Goal: Information Seeking & Learning: Learn about a topic

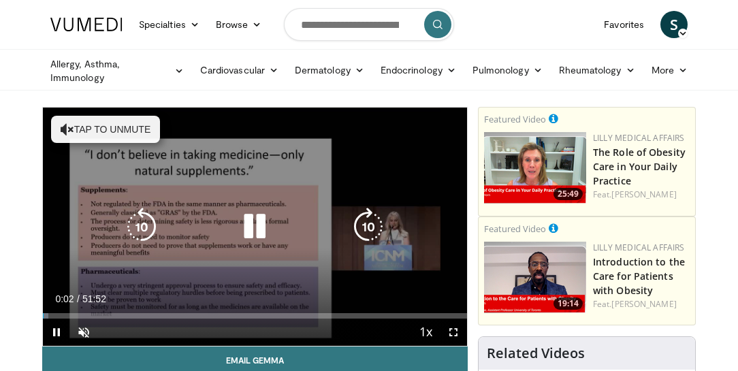
click at [110, 127] on button "Tap to unmute" at bounding box center [105, 129] width 109 height 27
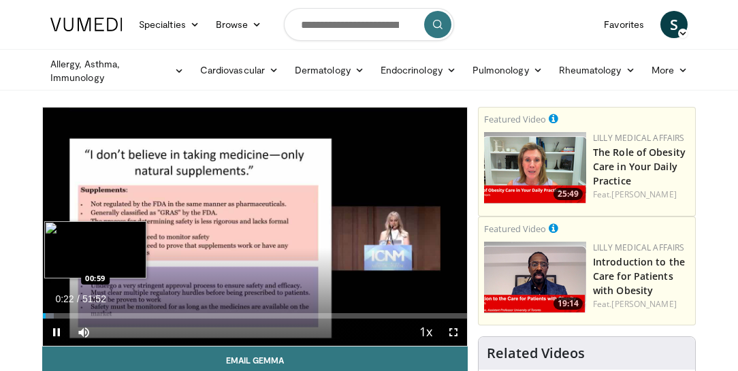
click at [50, 313] on div "Progress Bar" at bounding box center [48, 315] width 11 height 5
click at [55, 316] on div "Loaded : 5.42% 01:48 01:34" at bounding box center [255, 315] width 424 height 5
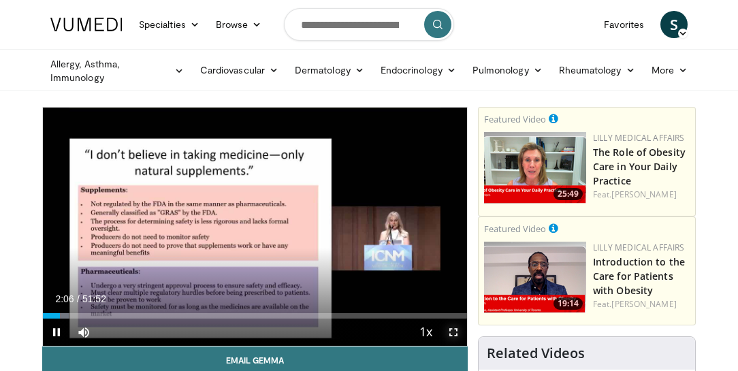
click at [450, 330] on span "Video Player" at bounding box center [453, 332] width 27 height 27
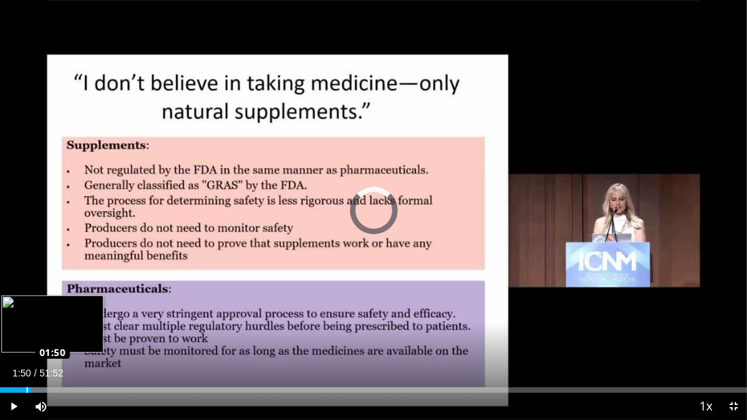
click at [26, 370] on div "Loaded : 6.37% 02:11 01:50" at bounding box center [373, 389] width 747 height 5
click at [42, 370] on div "Loaded : 6.75% 02:30 02:55" at bounding box center [373, 386] width 747 height 13
click at [51, 370] on div "Progress Bar" at bounding box center [46, 389] width 22 height 5
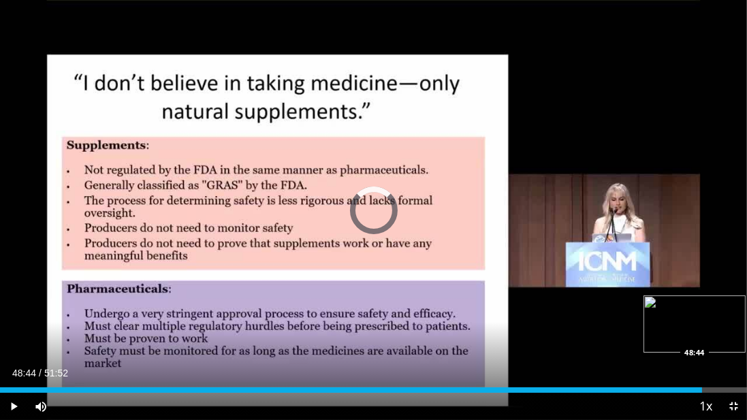
click at [702, 370] on div "Loaded : 0.00% 48:44 48:44" at bounding box center [373, 389] width 747 height 5
click at [703, 370] on div "49:07" at bounding box center [353, 389] width 707 height 5
click at [711, 370] on div "Progress Bar" at bounding box center [712, 389] width 22 height 5
click at [710, 370] on div "Loaded : 97.54% 49:33 49:18" at bounding box center [373, 389] width 747 height 5
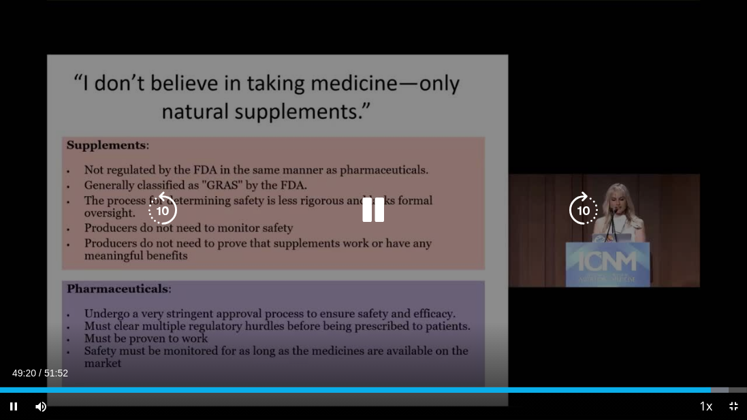
click at [376, 199] on icon "Video Player" at bounding box center [374, 210] width 38 height 38
click at [379, 208] on icon "Video Player" at bounding box center [374, 210] width 38 height 38
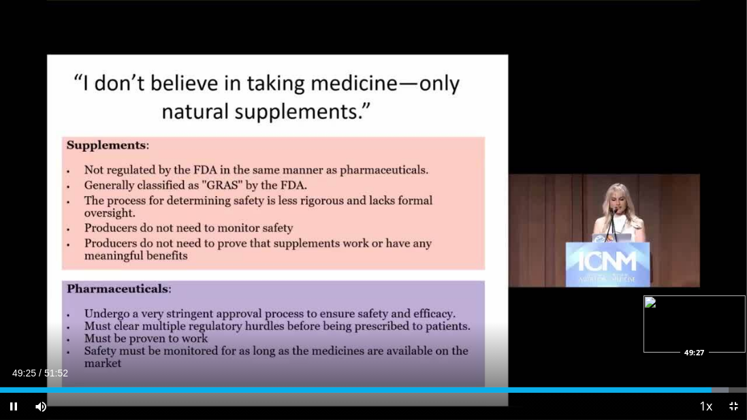
click at [714, 370] on div "Progress Bar" at bounding box center [717, 389] width 22 height 5
click at [715, 370] on div "49:56" at bounding box center [359, 389] width 719 height 5
click at [716, 370] on div "49:54" at bounding box center [359, 389] width 719 height 5
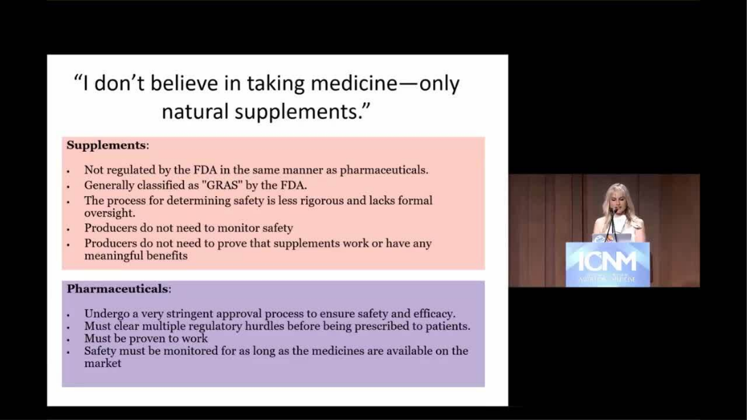
click at [720, 370] on video-js "**********" at bounding box center [373, 210] width 747 height 420
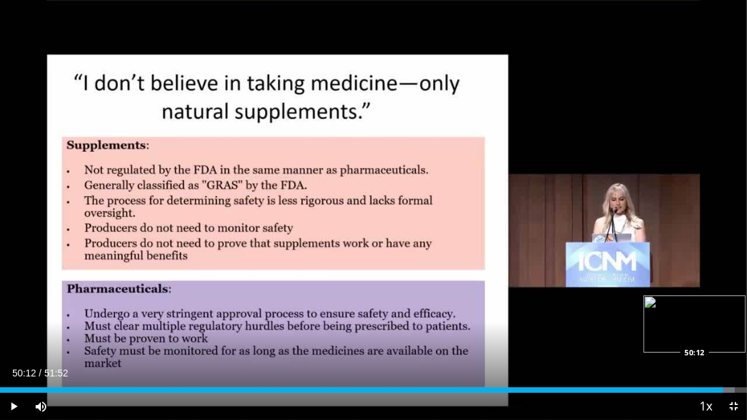
click at [723, 370] on div "Progress Bar" at bounding box center [723, 389] width 22 height 5
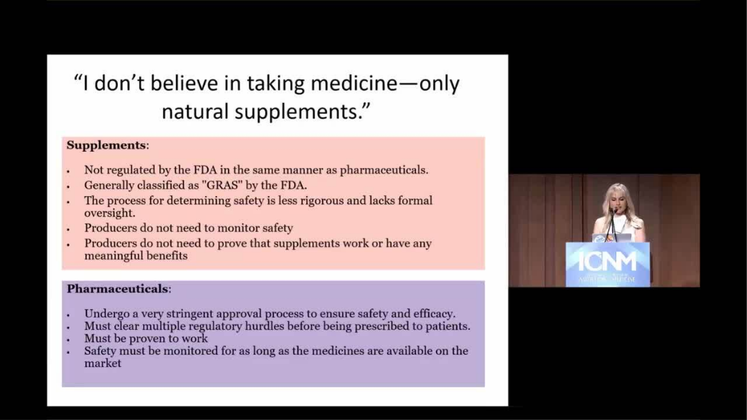
click at [733, 370] on div "10 seconds Tap to unmute" at bounding box center [373, 210] width 747 height 420
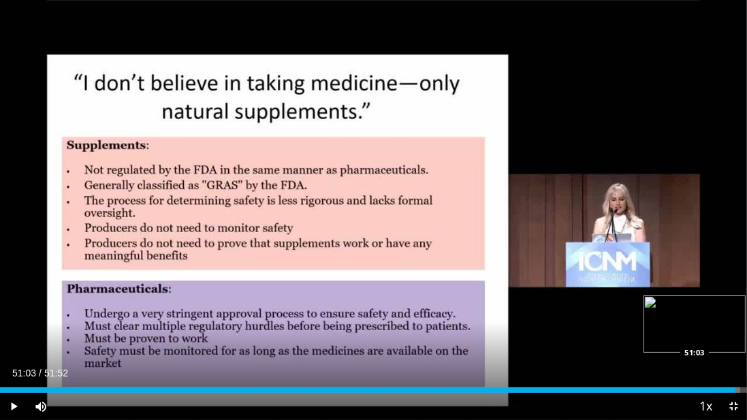
click at [735, 370] on div "Loaded : 99.13% 51:03 51:03" at bounding box center [373, 389] width 747 height 5
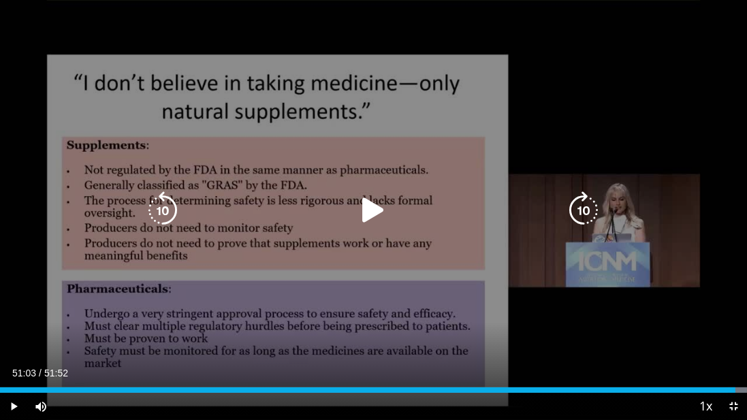
click at [377, 201] on icon "Video Player" at bounding box center [374, 210] width 38 height 38
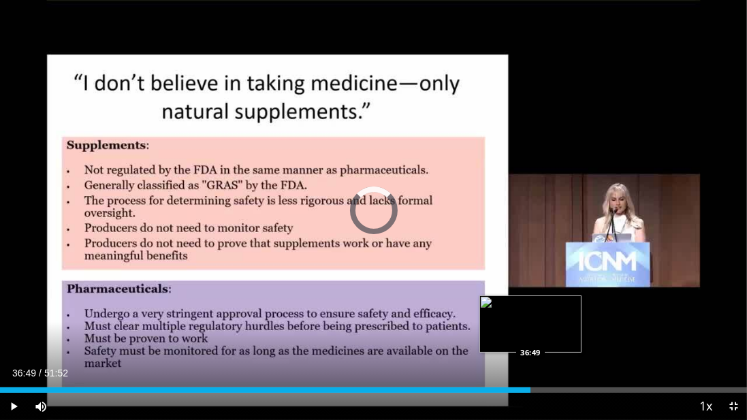
click at [530, 370] on div "Loaded : 71.02% 36:49 36:49" at bounding box center [373, 389] width 747 height 5
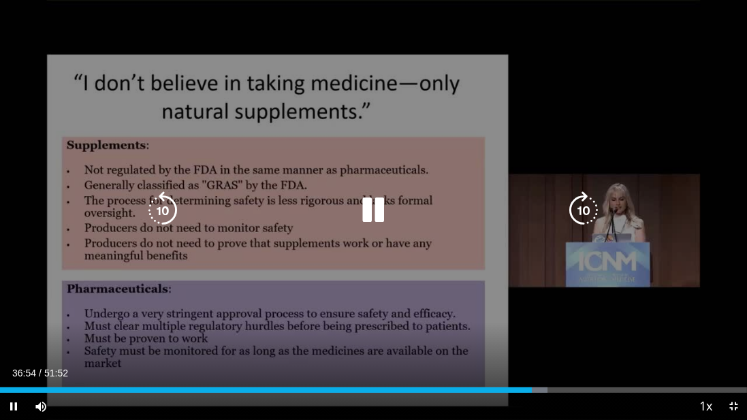
click at [455, 295] on div "10 seconds Tap to unmute" at bounding box center [373, 210] width 747 height 420
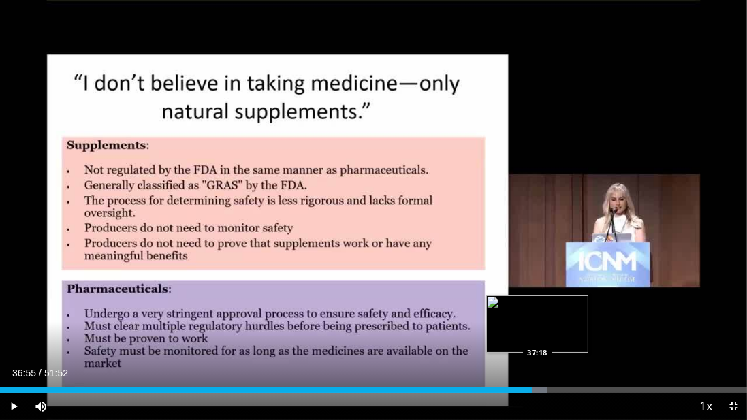
click at [537, 370] on div "Progress Bar" at bounding box center [537, 389] width 18 height 5
click at [541, 370] on div "Progress Bar" at bounding box center [541, 389] width 22 height 5
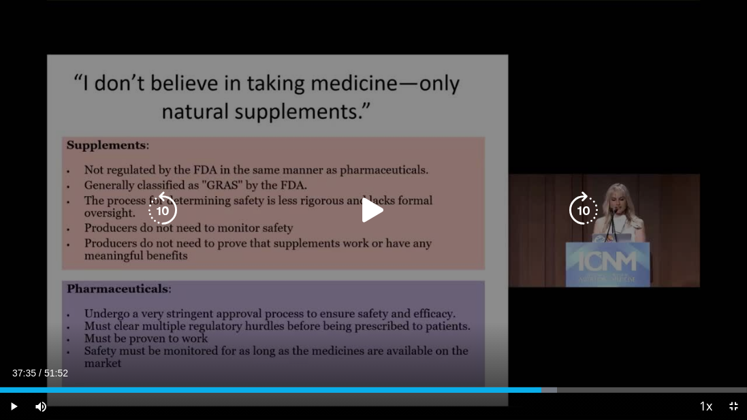
click at [464, 224] on div "10 seconds Tap to unmute" at bounding box center [373, 210] width 747 height 420
click at [379, 360] on div "10 seconds Tap to unmute" at bounding box center [373, 210] width 747 height 420
click at [379, 214] on icon "Video Player" at bounding box center [374, 210] width 38 height 38
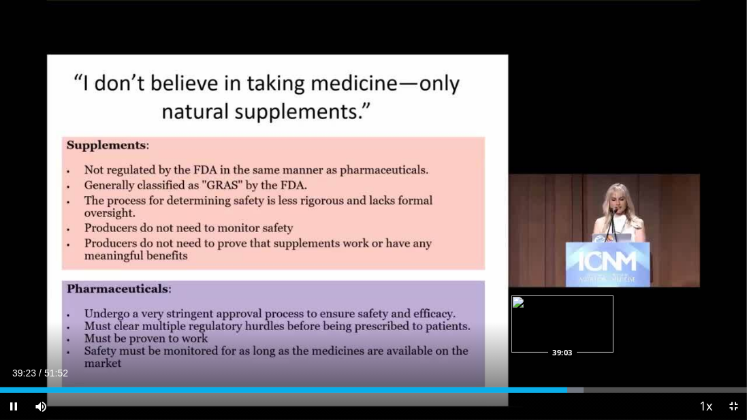
click at [562, 370] on div "Loaded : 78.08% 39:23 39:03" at bounding box center [373, 389] width 747 height 5
click at [565, 370] on div "Loaded : 78.08% 39:14 39:14" at bounding box center [373, 389] width 747 height 5
click at [571, 370] on div "Loaded : 79.37% 40:05 39:37" at bounding box center [373, 389] width 747 height 5
click at [580, 370] on div "Current Time 40:02 / Duration 51:52 Pause Skip Backward Skip Forward Mute 17% L…" at bounding box center [373, 406] width 747 height 27
click at [583, 370] on div "Loaded : 79.37% 40:28 40:28" at bounding box center [373, 389] width 747 height 5
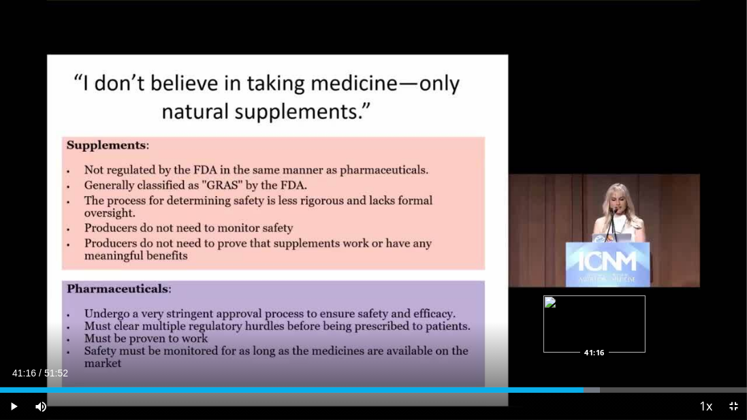
click at [594, 370] on div "Progress Bar" at bounding box center [588, 389] width 23 height 5
click at [609, 370] on div "Progress Bar" at bounding box center [604, 389] width 23 height 5
click at [616, 370] on div "Progress Bar" at bounding box center [616, 389] width 23 height 5
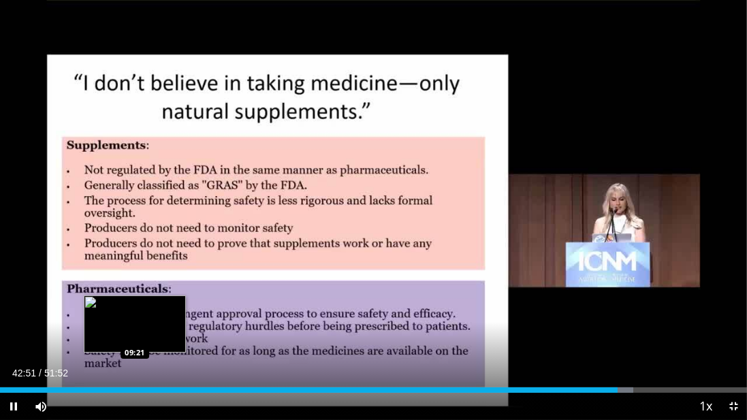
click at [135, 370] on div "Loaded : 84.79% 42:51 09:21" at bounding box center [373, 386] width 747 height 13
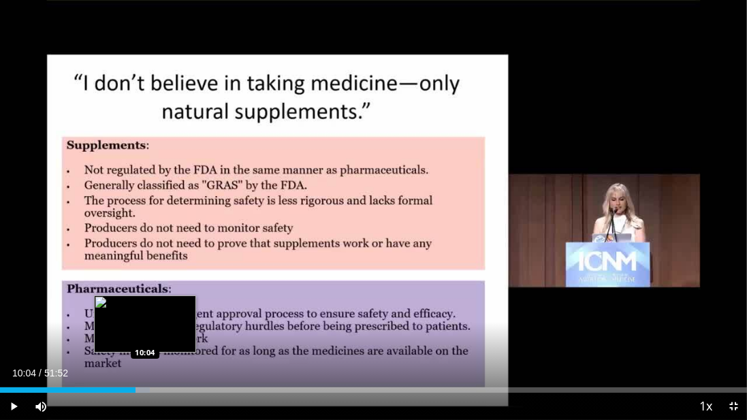
click at [145, 370] on div "Progress Bar" at bounding box center [142, 389] width 16 height 5
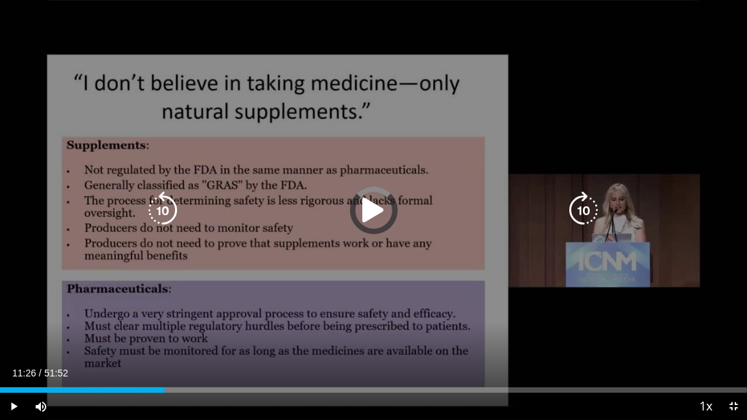
click at [164, 370] on div "Loaded : 21.53% 11:26 11:15" at bounding box center [373, 389] width 747 height 5
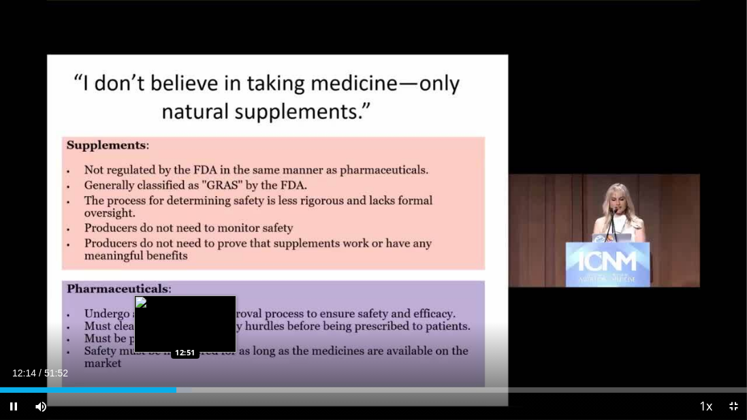
click at [185, 370] on div "Progress Bar" at bounding box center [180, 389] width 23 height 5
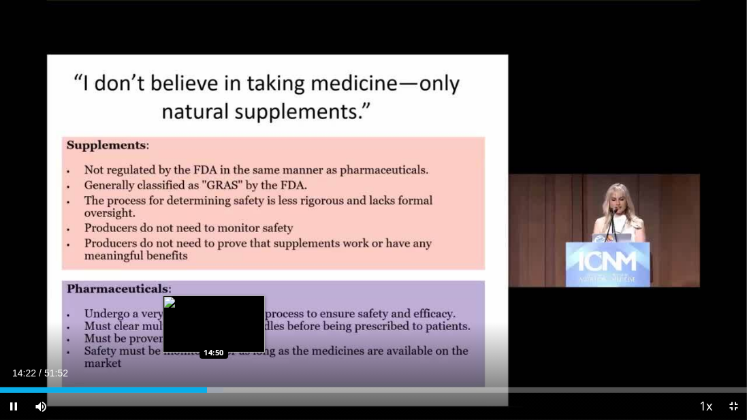
click at [214, 370] on div "Progress Bar" at bounding box center [211, 389] width 23 height 5
click at [223, 370] on div "Progress Bar" at bounding box center [218, 389] width 22 height 5
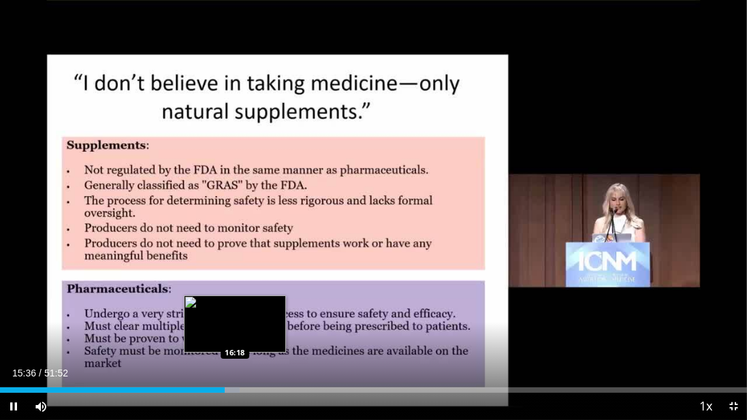
click at [235, 370] on video-js "**********" at bounding box center [373, 210] width 747 height 420
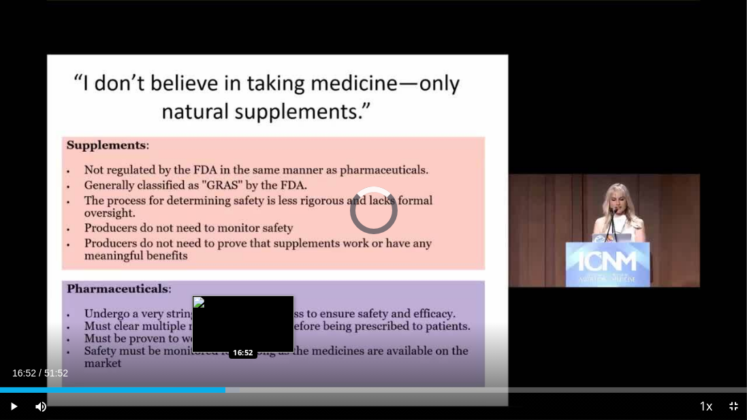
click at [242, 370] on div "Loaded : 32.13% 16:52 16:52" at bounding box center [373, 389] width 747 height 5
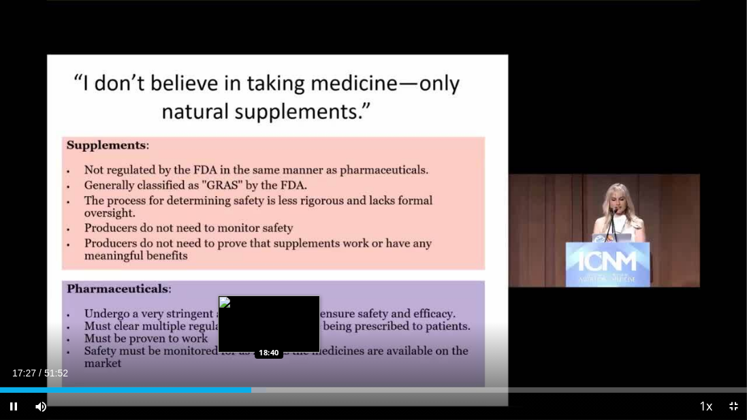
click at [269, 370] on div "Loaded : 35.67% 17:27 18:40" at bounding box center [373, 389] width 747 height 5
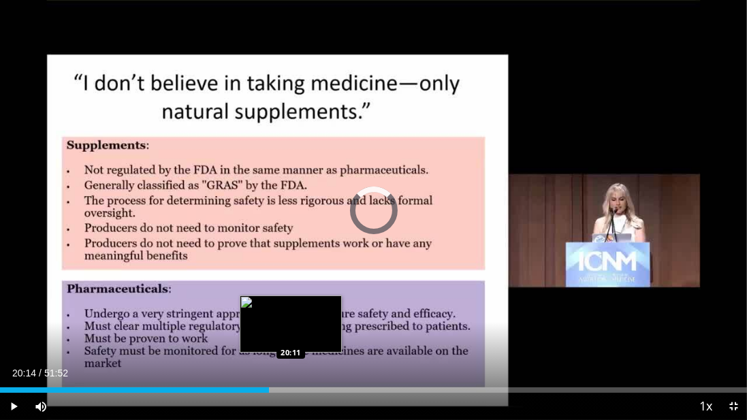
click at [291, 370] on div "Loaded : 0.00% 18:41 20:11" at bounding box center [373, 389] width 747 height 5
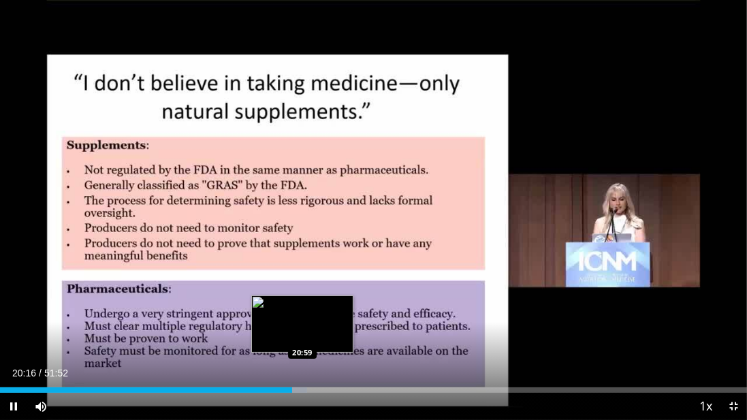
click at [303, 370] on div "Progress Bar" at bounding box center [298, 389] width 16 height 5
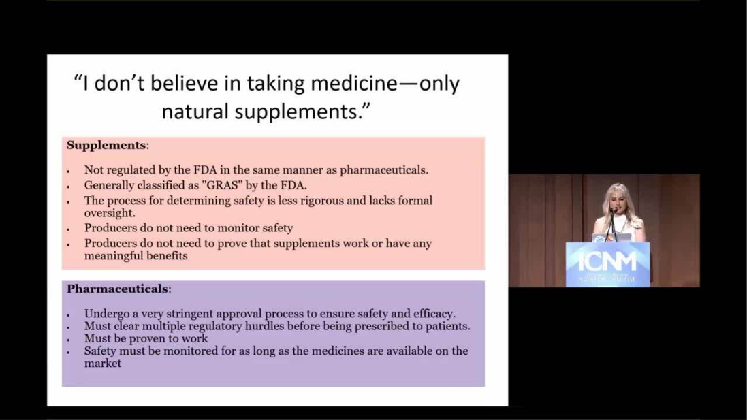
click at [322, 370] on video-js "**********" at bounding box center [373, 210] width 747 height 420
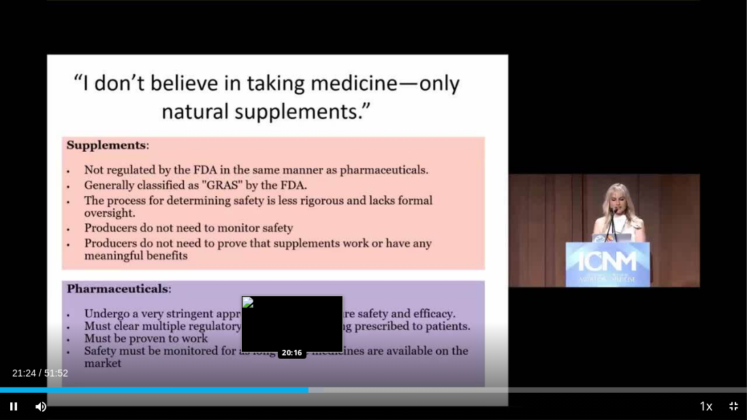
click at [291, 370] on div "21:24" at bounding box center [154, 389] width 308 height 5
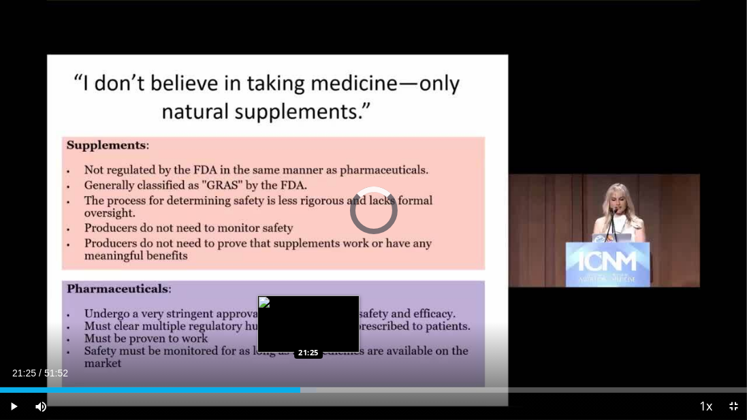
click at [308, 370] on div "Loaded : 42.39% 21:25 21:25" at bounding box center [373, 389] width 747 height 5
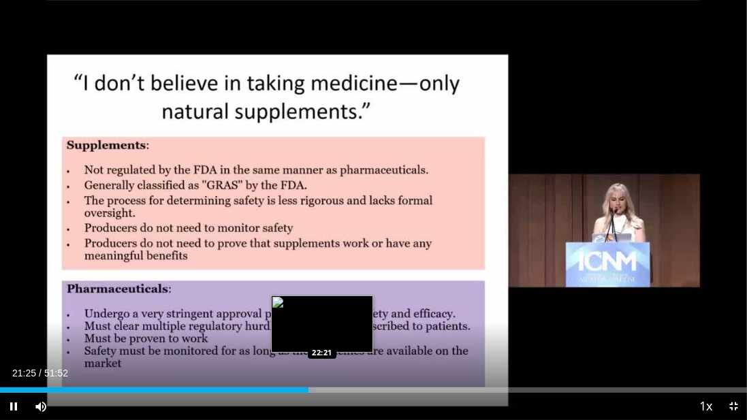
click at [323, 370] on div "Loaded : 42.39% 21:25 22:21" at bounding box center [373, 389] width 747 height 5
click at [335, 370] on div "Progress Bar" at bounding box center [333, 389] width 19 height 5
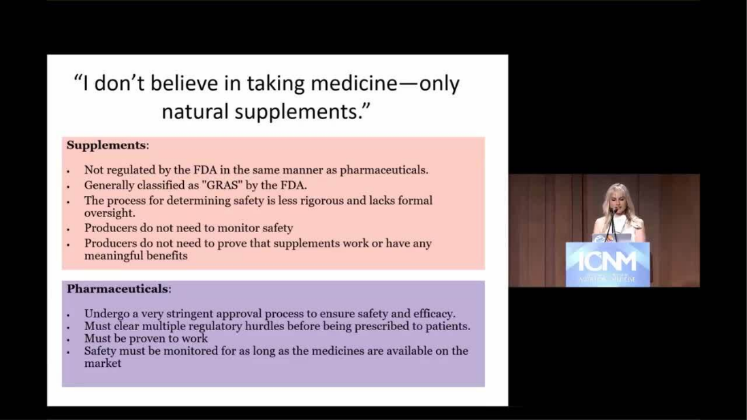
click at [346, 370] on div "10 seconds Tap to unmute" at bounding box center [373, 210] width 747 height 420
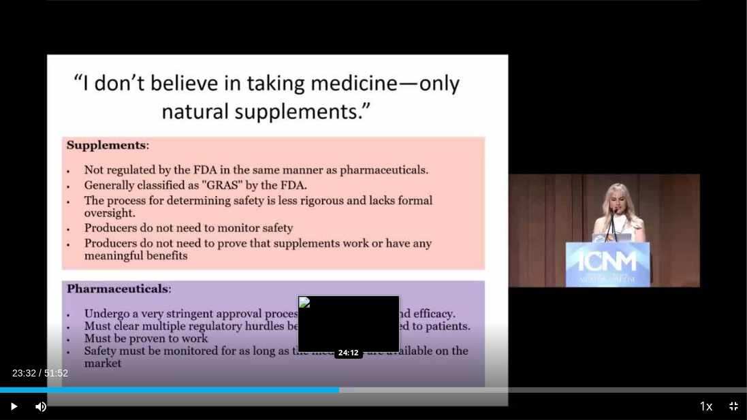
click at [349, 370] on div "Progress Bar" at bounding box center [343, 389] width 23 height 5
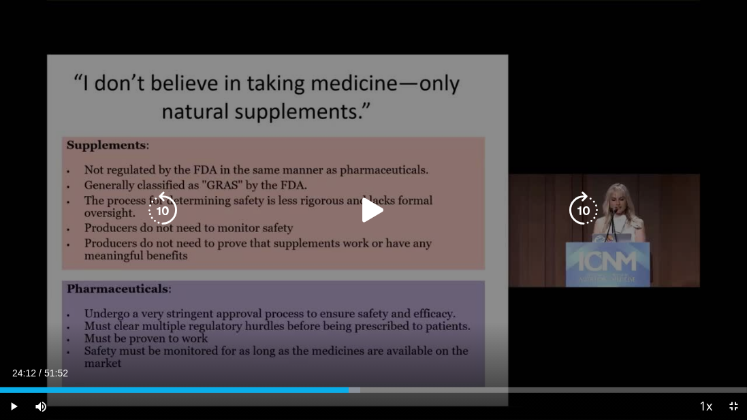
click at [377, 252] on div "10 seconds Tap to unmute" at bounding box center [373, 210] width 747 height 420
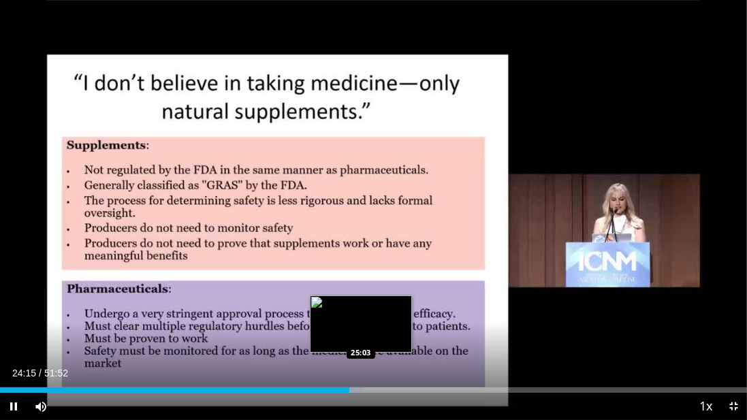
click at [359, 370] on div "Progress Bar" at bounding box center [353, 389] width 22 height 5
click at [351, 370] on div "24:56" at bounding box center [180, 389] width 360 height 5
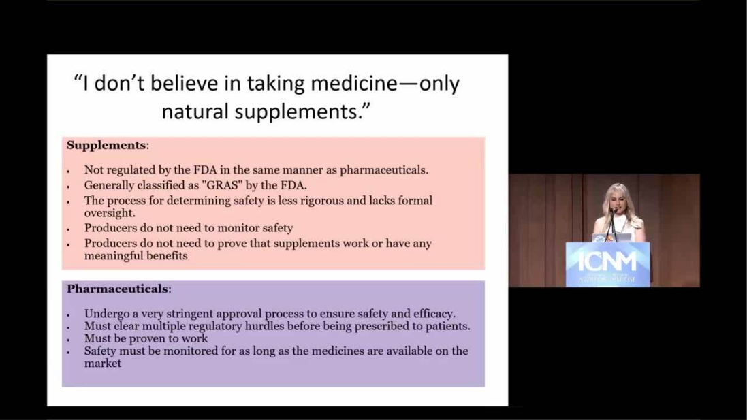
click at [360, 370] on div "10 seconds Tap to unmute" at bounding box center [373, 210] width 747 height 420
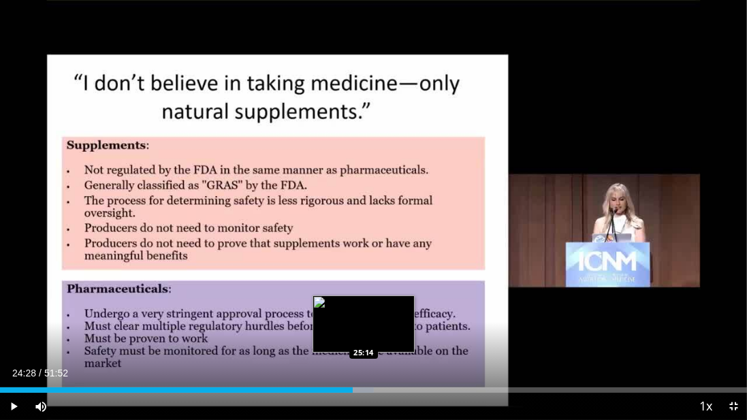
click at [368, 370] on div "Progress Bar" at bounding box center [363, 389] width 22 height 5
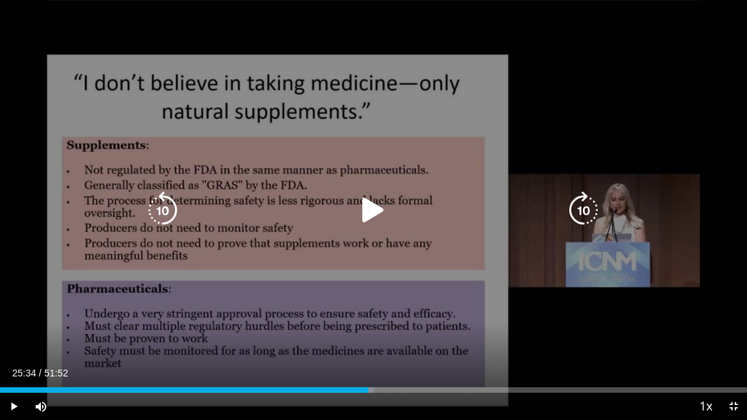
click at [412, 261] on div "10 seconds Tap to unmute" at bounding box center [373, 210] width 747 height 420
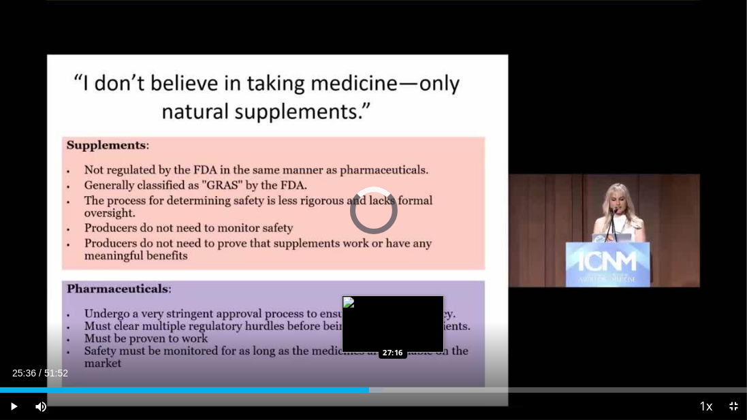
click at [392, 370] on div "Loaded : 51.31% 25:36 27:16" at bounding box center [373, 389] width 747 height 5
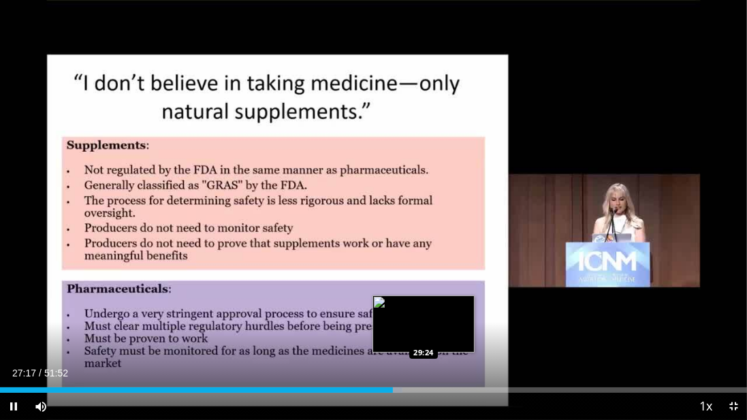
click at [424, 370] on div "Loaded : 53.87% 27:17 29:24" at bounding box center [373, 389] width 747 height 5
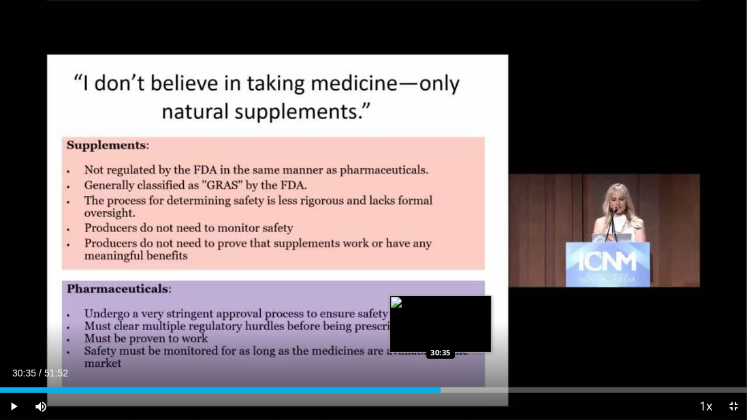
click at [440, 370] on div "Loaded : 0.00% 30:35 30:35" at bounding box center [373, 389] width 747 height 5
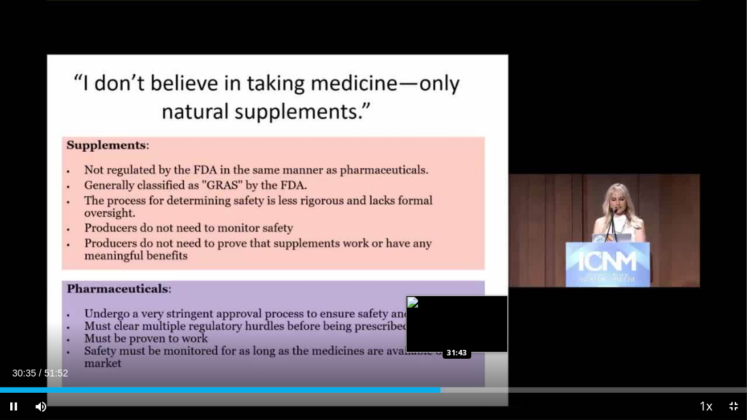
click at [458, 370] on div "Loaded : 59.92% 30:36 31:43" at bounding box center [373, 389] width 747 height 5
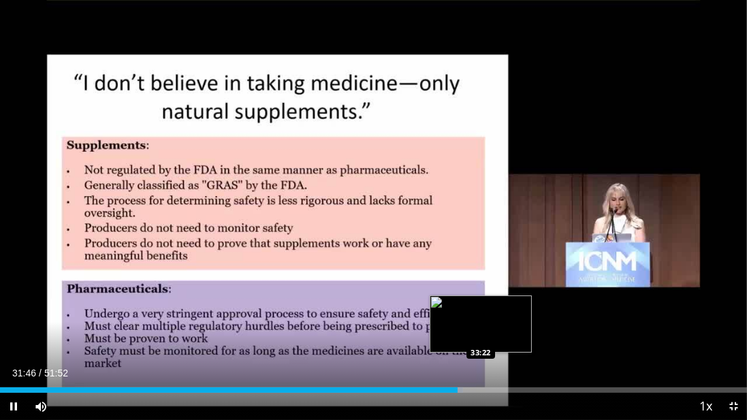
click at [481, 370] on div "Loaded : 62.02% 31:47 33:22" at bounding box center [373, 389] width 747 height 5
click at [494, 370] on div "Loaded : 65.02% 33:23 34:22" at bounding box center [373, 389] width 747 height 5
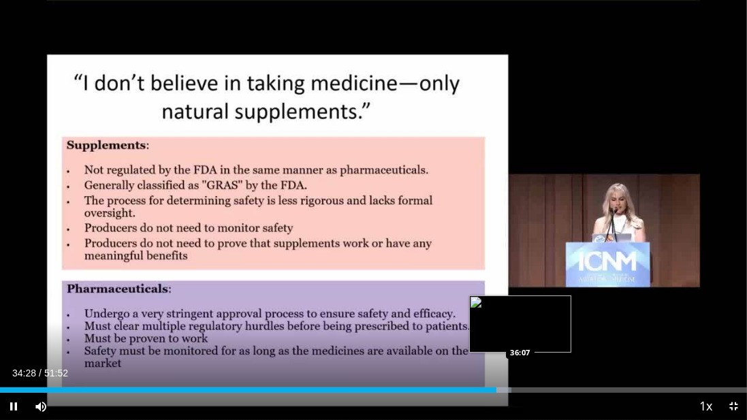
click at [520, 370] on div "Loaded : 68.44% 34:28 36:07" at bounding box center [373, 386] width 747 height 13
click at [540, 370] on div "Loaded : 71.98% 36:15 37:32" at bounding box center [373, 389] width 747 height 5
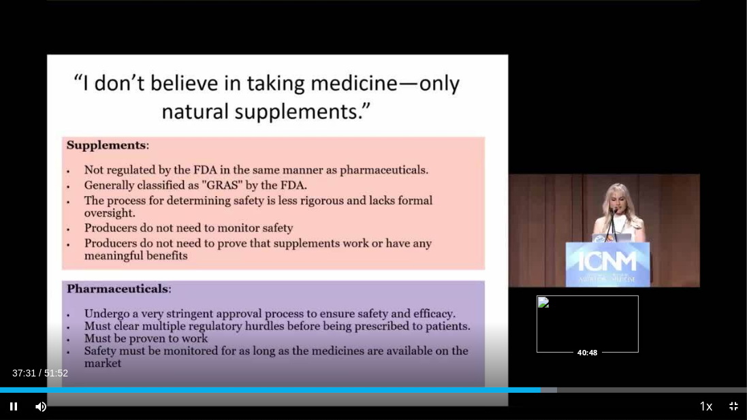
click at [587, 370] on div "Loaded : 74.55% 37:31 40:48" at bounding box center [373, 389] width 747 height 5
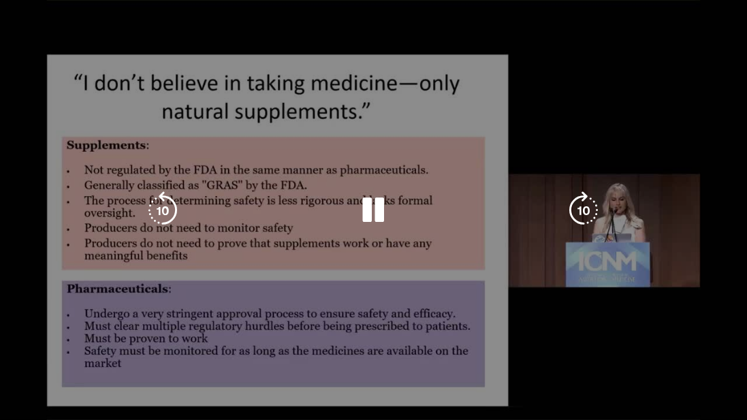
click at [637, 370] on video-js "**********" at bounding box center [373, 210] width 747 height 420
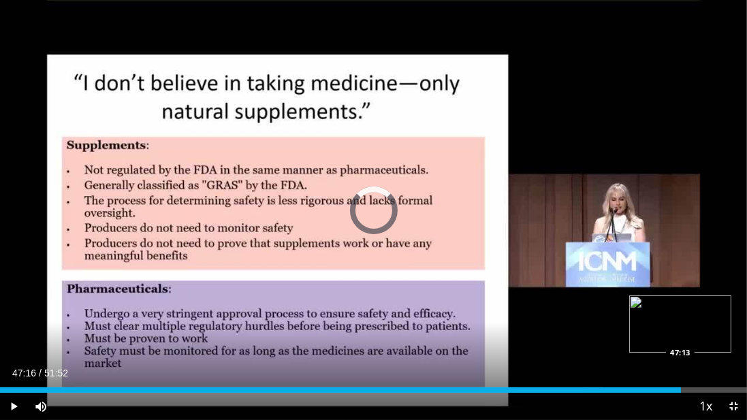
click at [681, 370] on div "Loaded : 80.64% 47:16 47:13" at bounding box center [373, 389] width 747 height 5
click at [737, 370] on div "Loaded : 93.19% 47:18 51:12" at bounding box center [373, 389] width 747 height 5
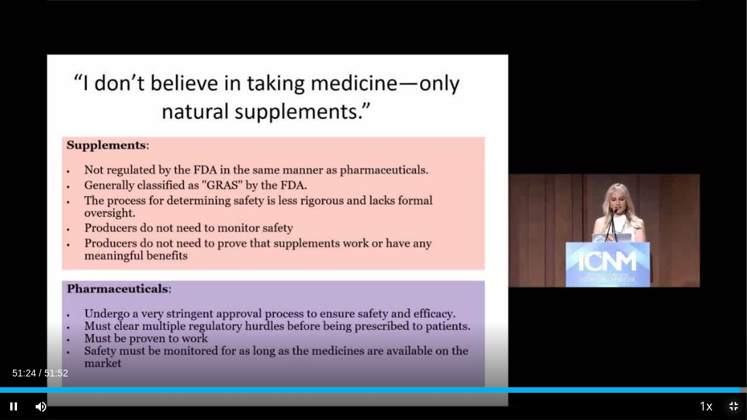
click at [736, 370] on span "Video Player" at bounding box center [733, 406] width 27 height 27
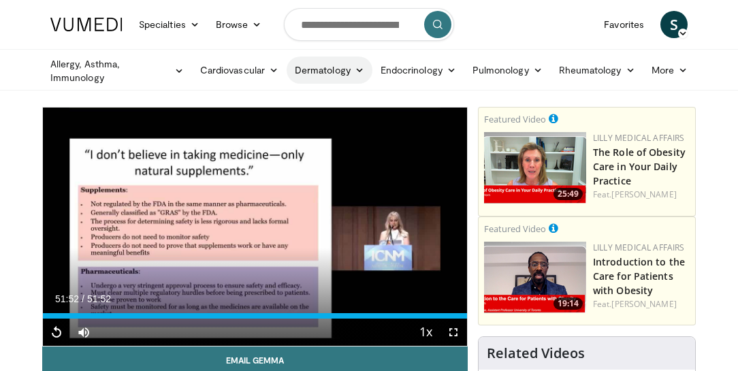
click at [360, 65] on icon at bounding box center [360, 70] width 10 height 10
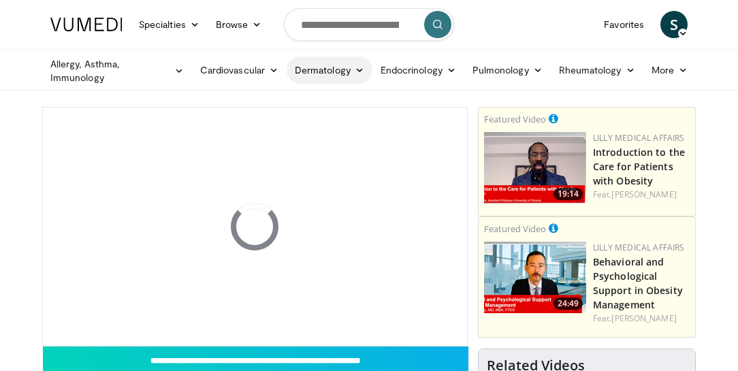
click at [335, 66] on link "Dermatology" at bounding box center [330, 70] width 86 height 27
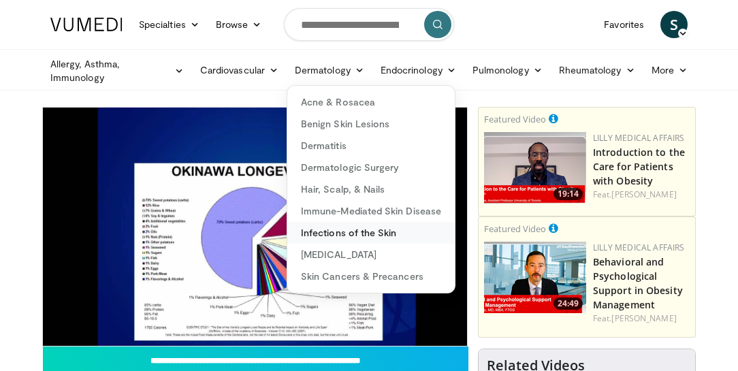
click at [363, 229] on link "Infections of the Skin" at bounding box center [371, 233] width 168 height 22
